Goal: Information Seeking & Learning: Learn about a topic

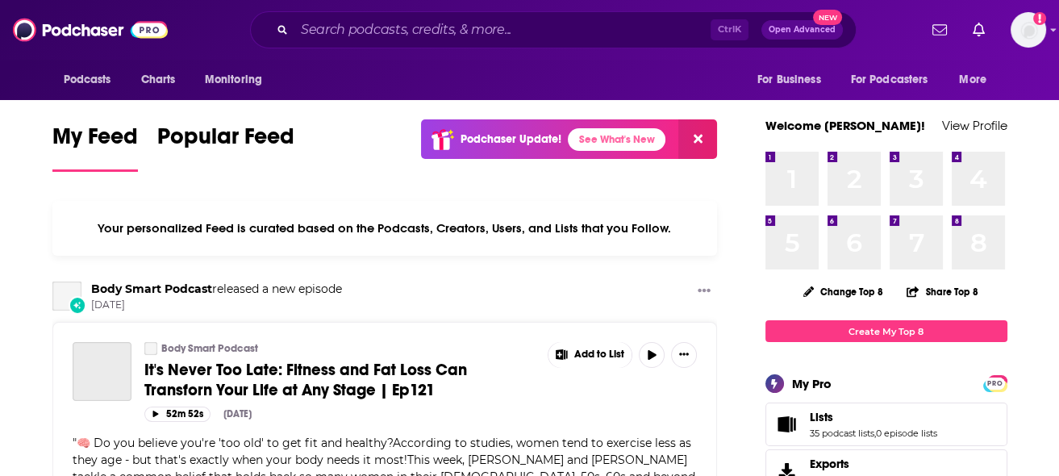
click at [566, 48] on div "Ctrl K Open Advanced New" at bounding box center [553, 29] width 607 height 37
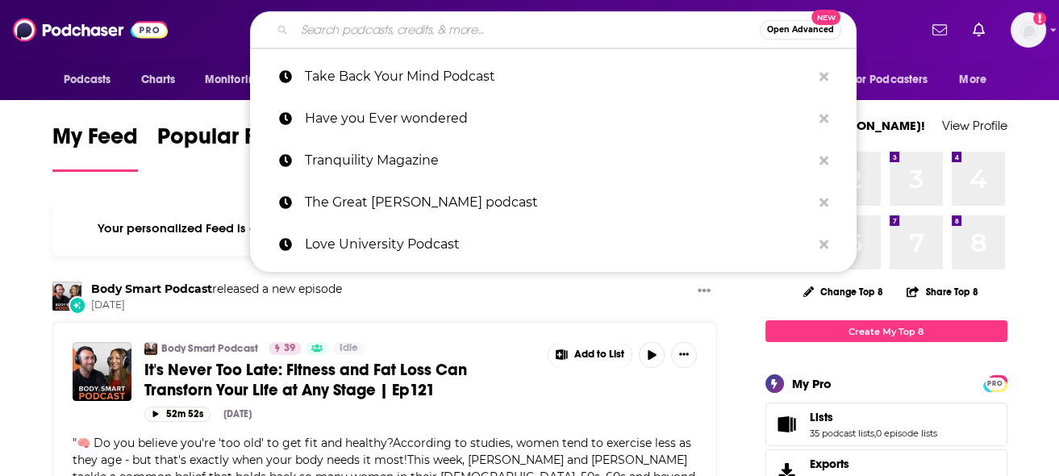
click at [555, 34] on input "Search podcasts, credits, & more..." at bounding box center [527, 30] width 466 height 26
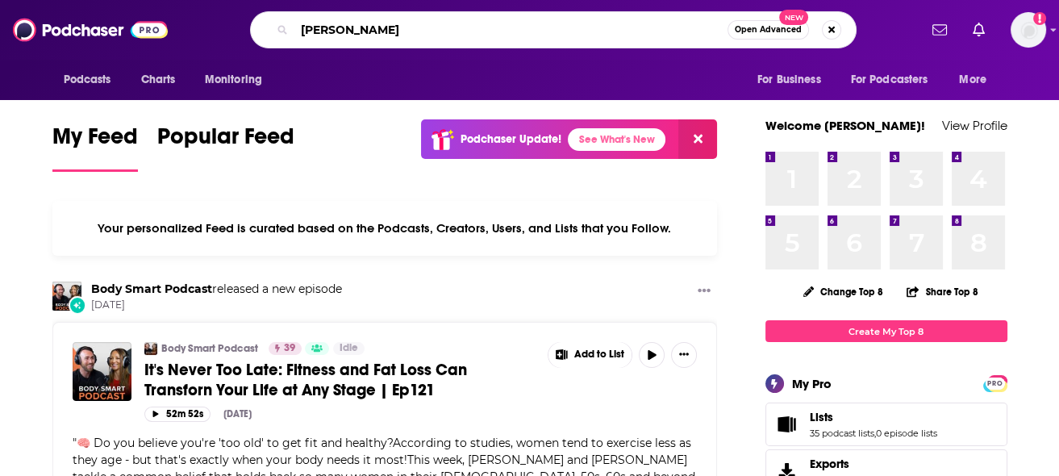
type input "[PERSON_NAME]"
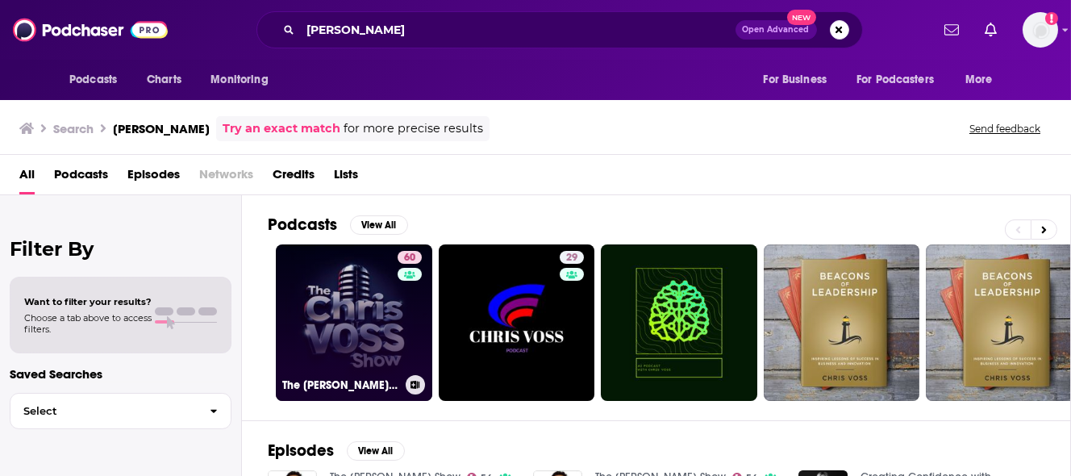
click at [399, 321] on div "60" at bounding box center [412, 313] width 28 height 124
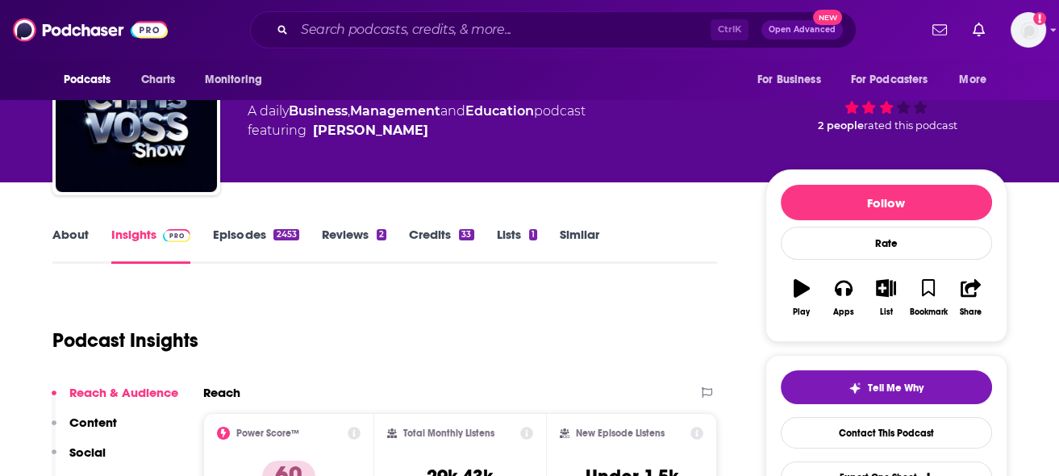
scroll to position [161, 0]
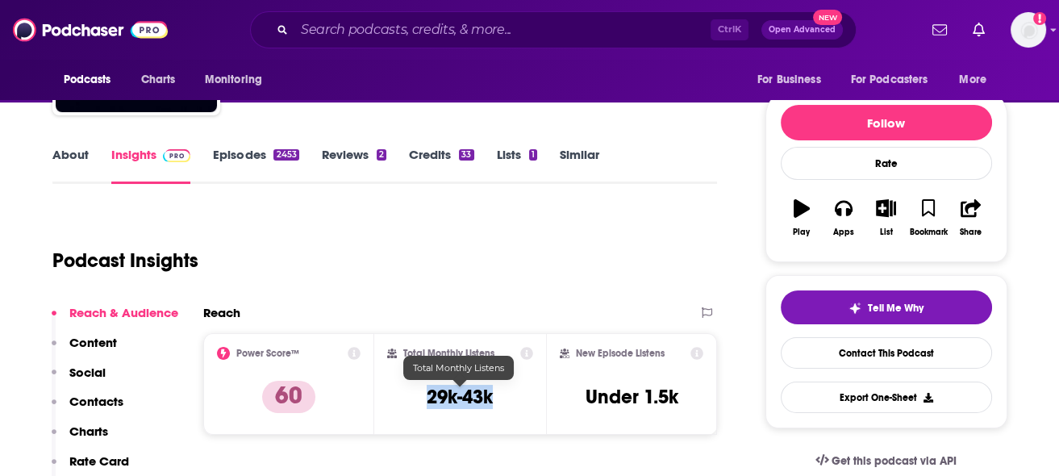
drag, startPoint x: 495, startPoint y: 395, endPoint x: 425, endPoint y: 394, distance: 69.4
click at [425, 394] on div "Total Monthly Listens 29k-43k" at bounding box center [460, 384] width 146 height 74
copy h3 "29k-43k"
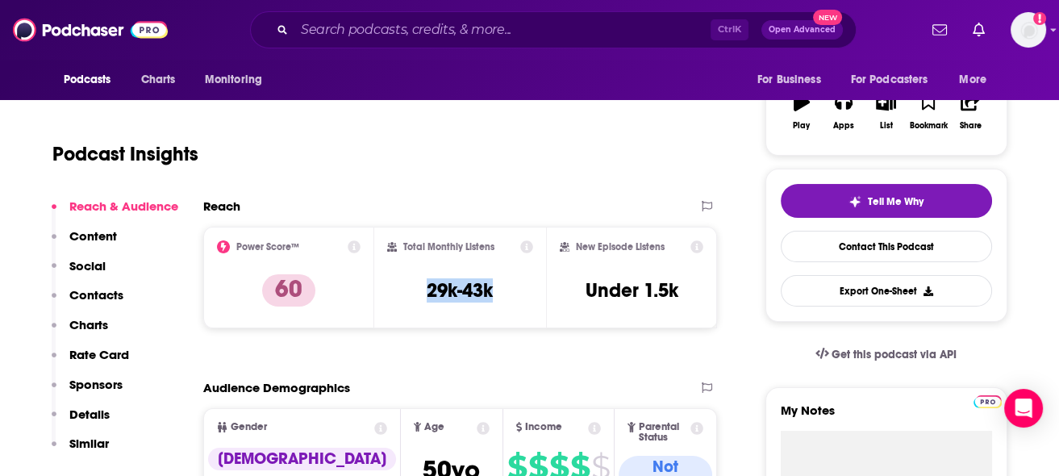
scroll to position [242, 0]
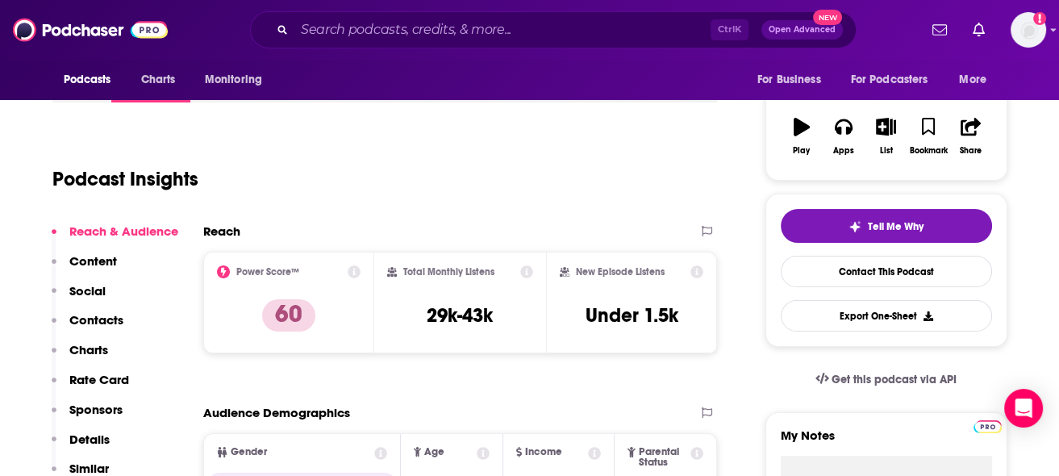
click at [360, 8] on div "Podcasts Charts Monitoring Ctrl K Open Advanced New For Business For Podcasters…" at bounding box center [529, 30] width 1059 height 60
click at [359, 38] on input "Search podcasts, credits, & more..." at bounding box center [502, 30] width 416 height 26
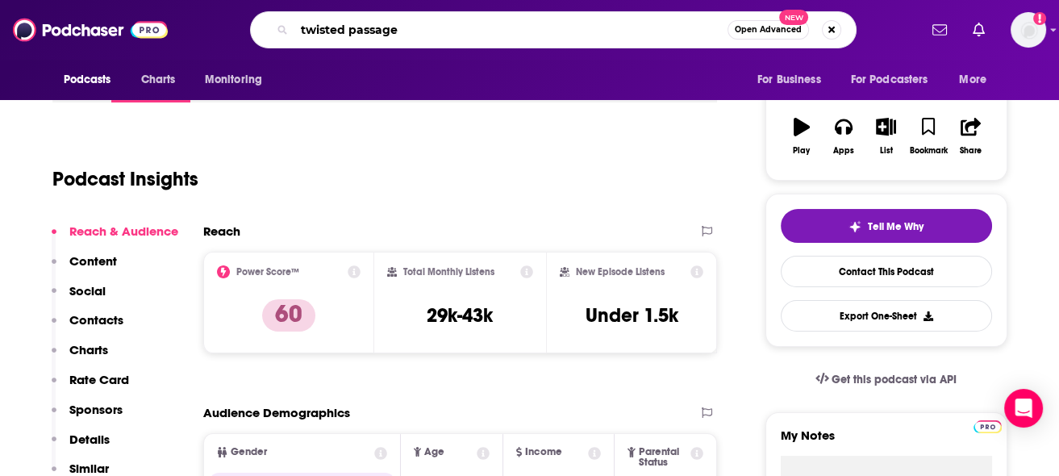
type input "twisted passages"
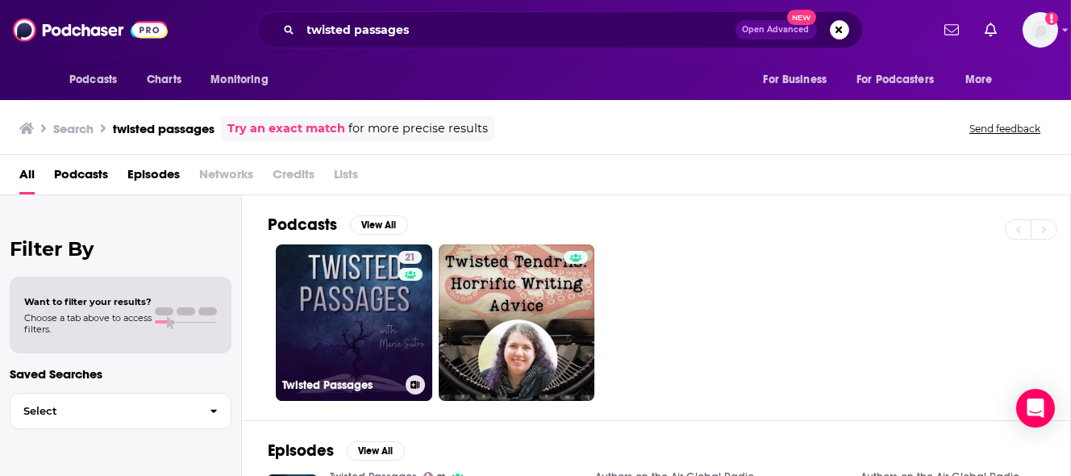
click at [319, 289] on link "21 Twisted Passages" at bounding box center [354, 322] width 157 height 157
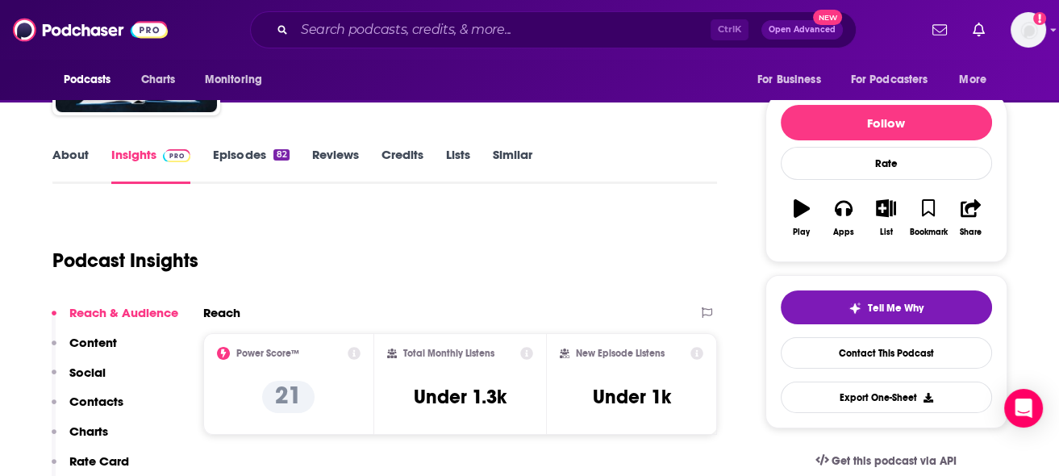
scroll to position [81, 0]
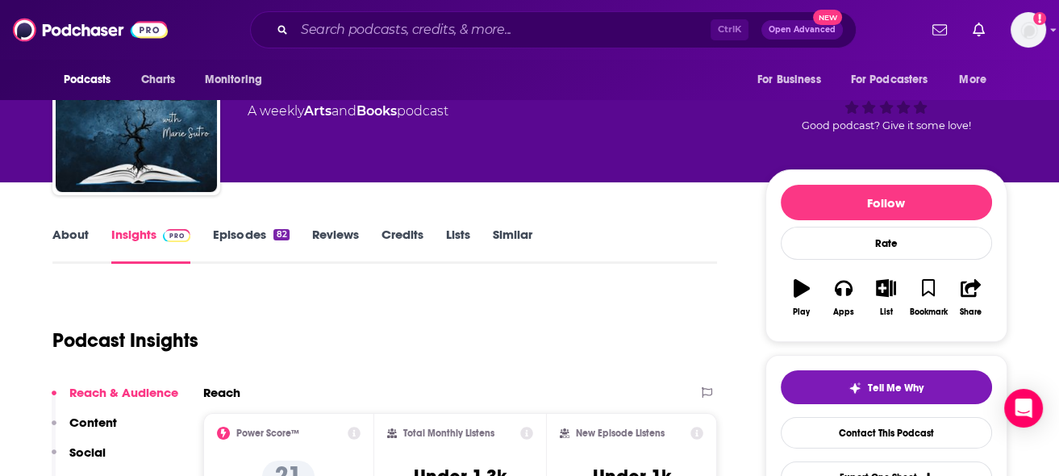
click at [271, 233] on link "Episodes 82" at bounding box center [251, 245] width 76 height 37
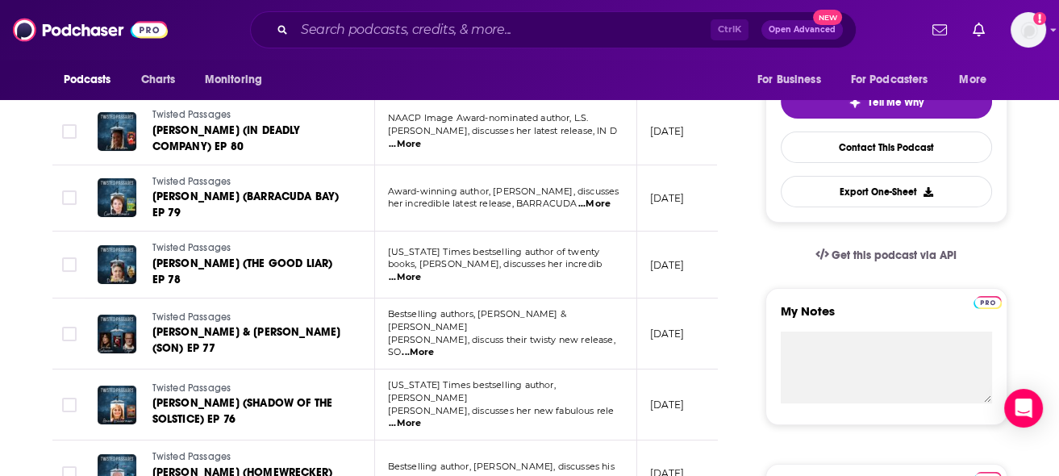
scroll to position [403, 0]
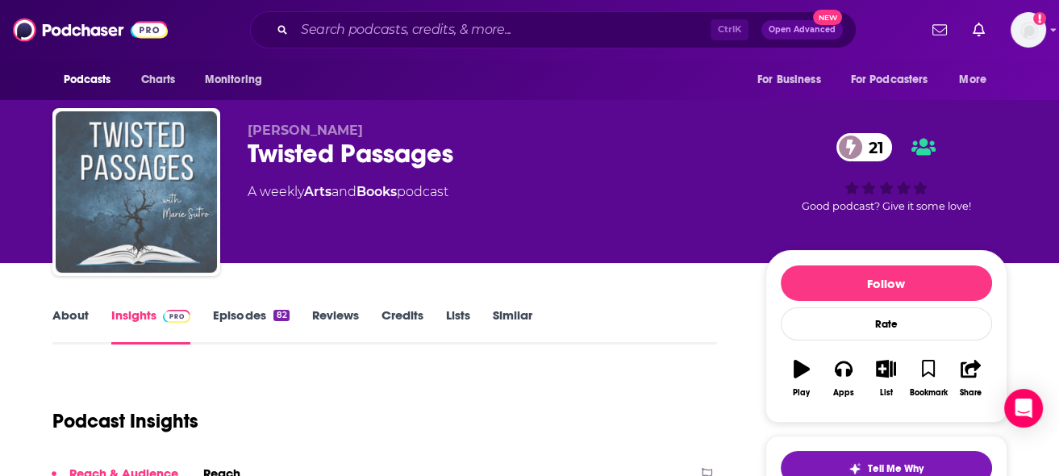
click at [125, 161] on img "Twisted Passages" at bounding box center [136, 191] width 161 height 161
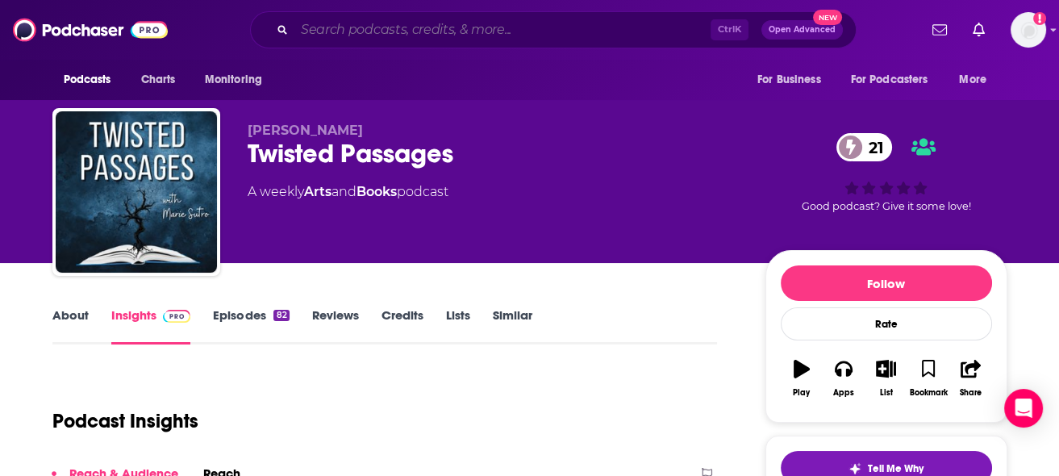
click at [321, 34] on input "Search podcasts, credits, & more..." at bounding box center [502, 30] width 416 height 26
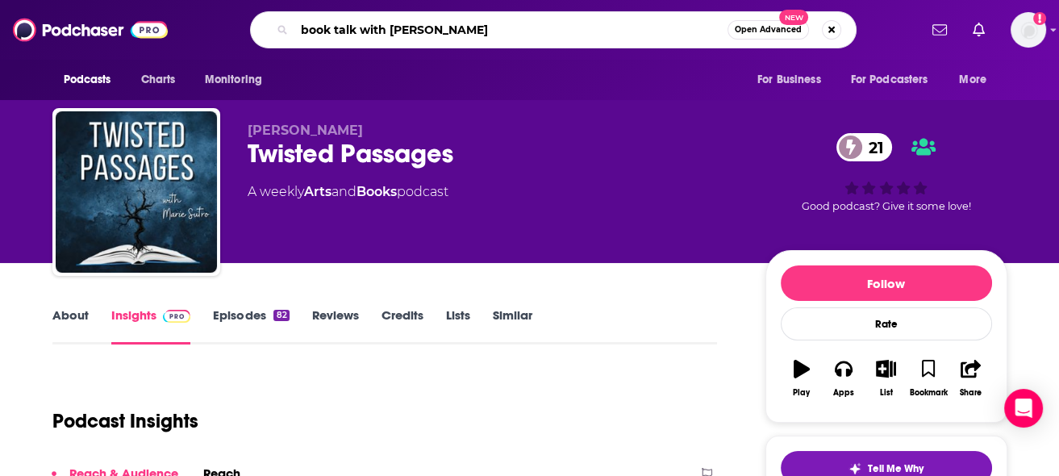
type input "book talk with [PERSON_NAME]"
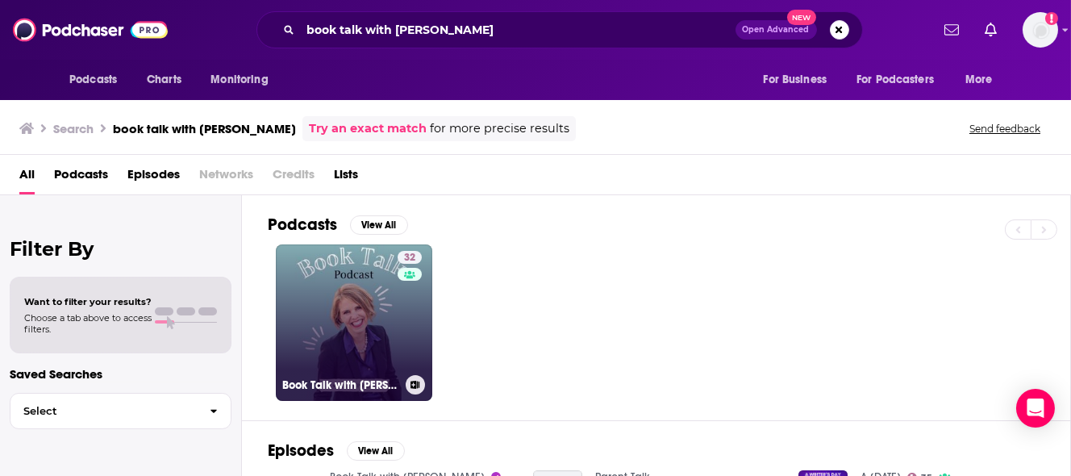
click at [381, 320] on link "32 Book Talk with [PERSON_NAME]" at bounding box center [354, 322] width 157 height 157
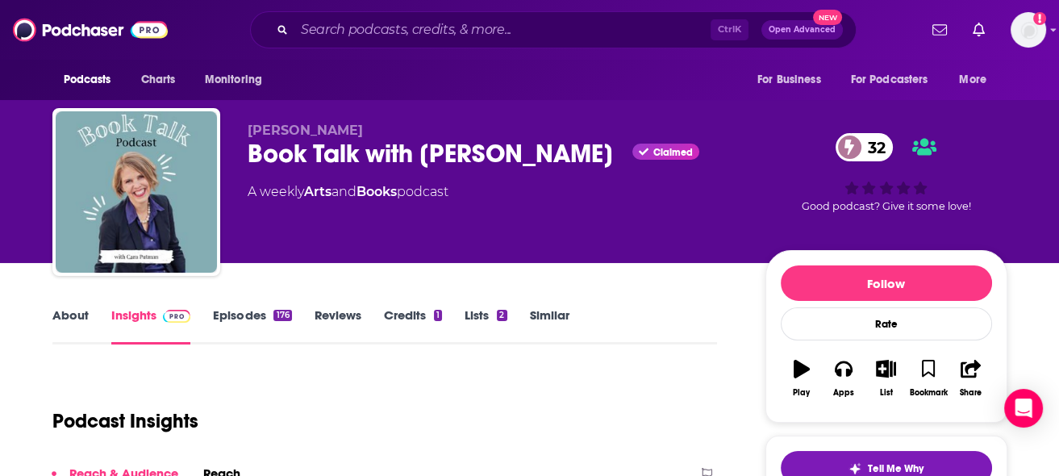
click at [78, 322] on link "About" at bounding box center [70, 325] width 36 height 37
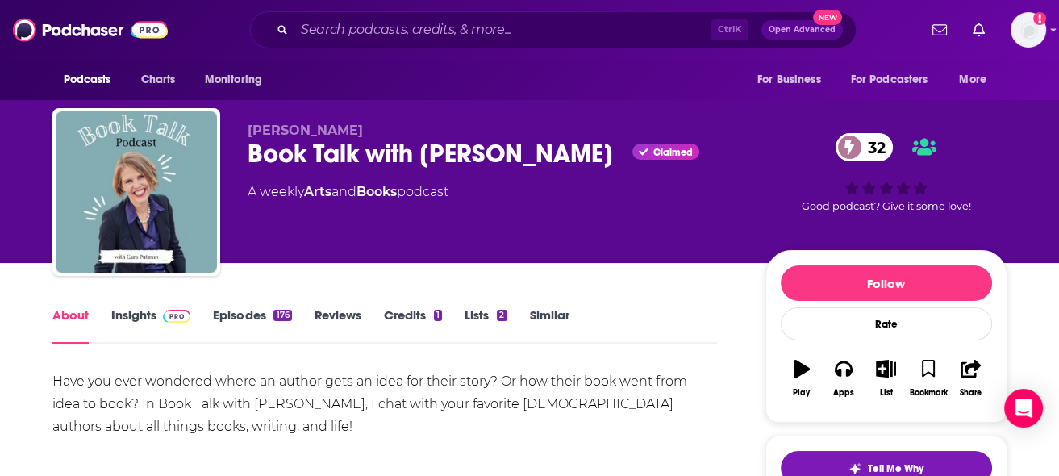
click at [213, 320] on link "Episodes 176" at bounding box center [252, 325] width 78 height 37
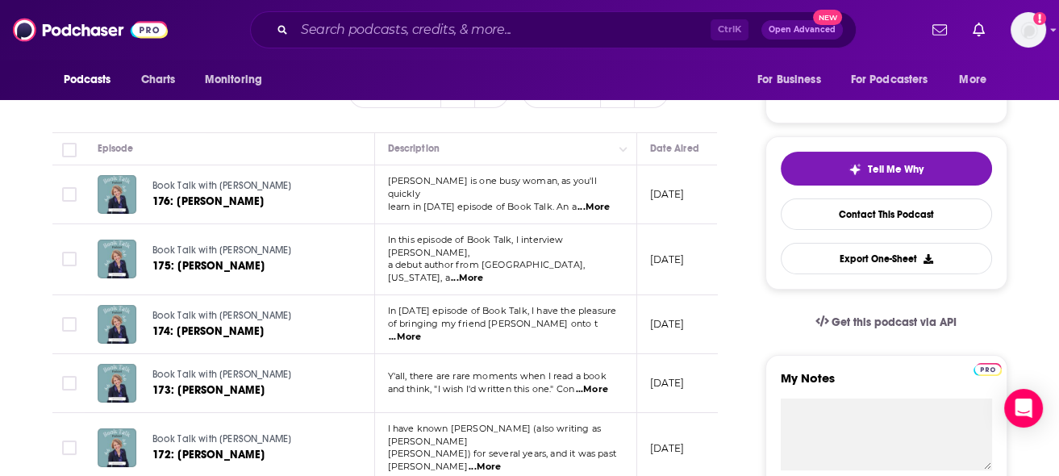
scroll to position [403, 0]
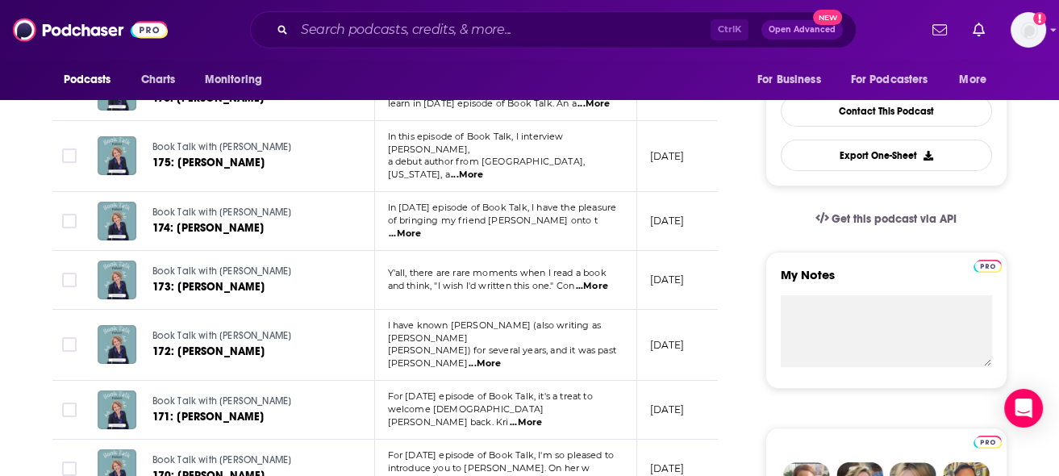
click at [483, 169] on span "...More" at bounding box center [467, 175] width 32 height 13
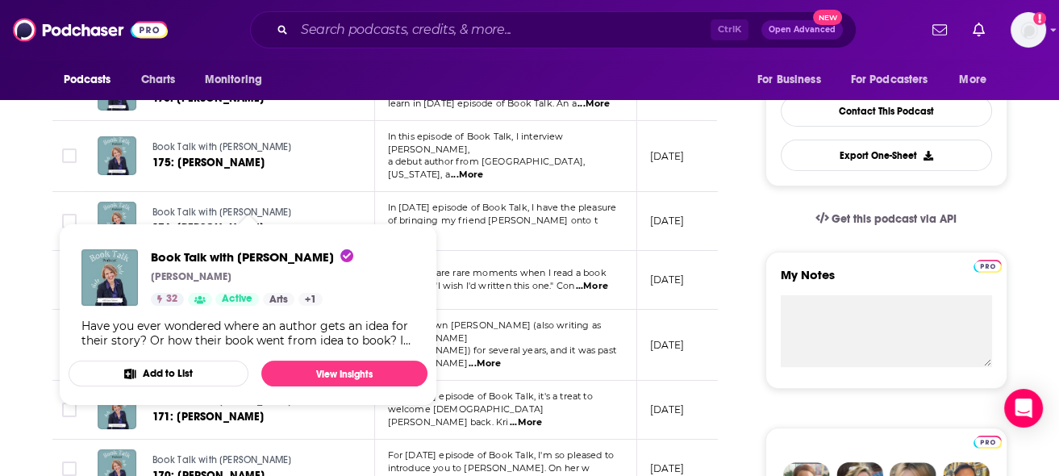
click at [313, 206] on link "Book Talk with [PERSON_NAME]" at bounding box center [248, 213] width 192 height 15
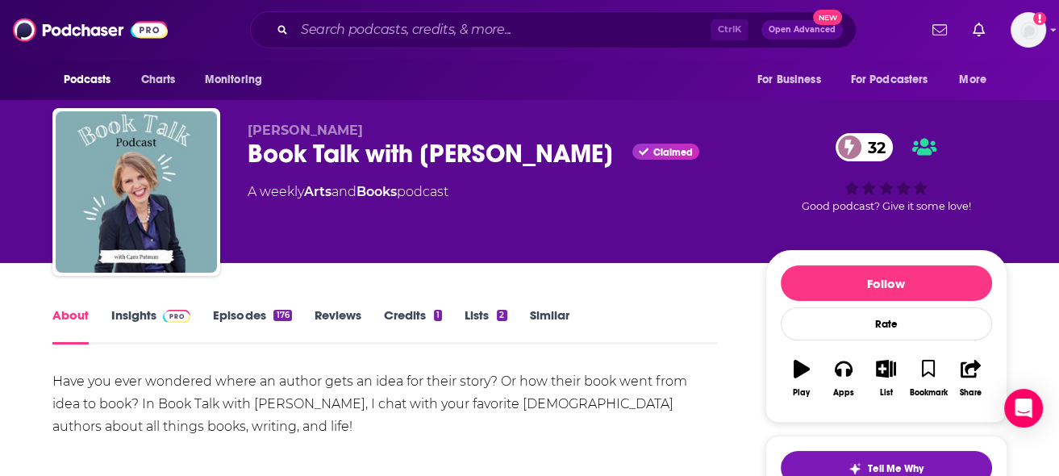
click at [253, 310] on link "Episodes 176" at bounding box center [252, 325] width 78 height 37
